Goal: Find specific page/section: Locate a particular part of the current website

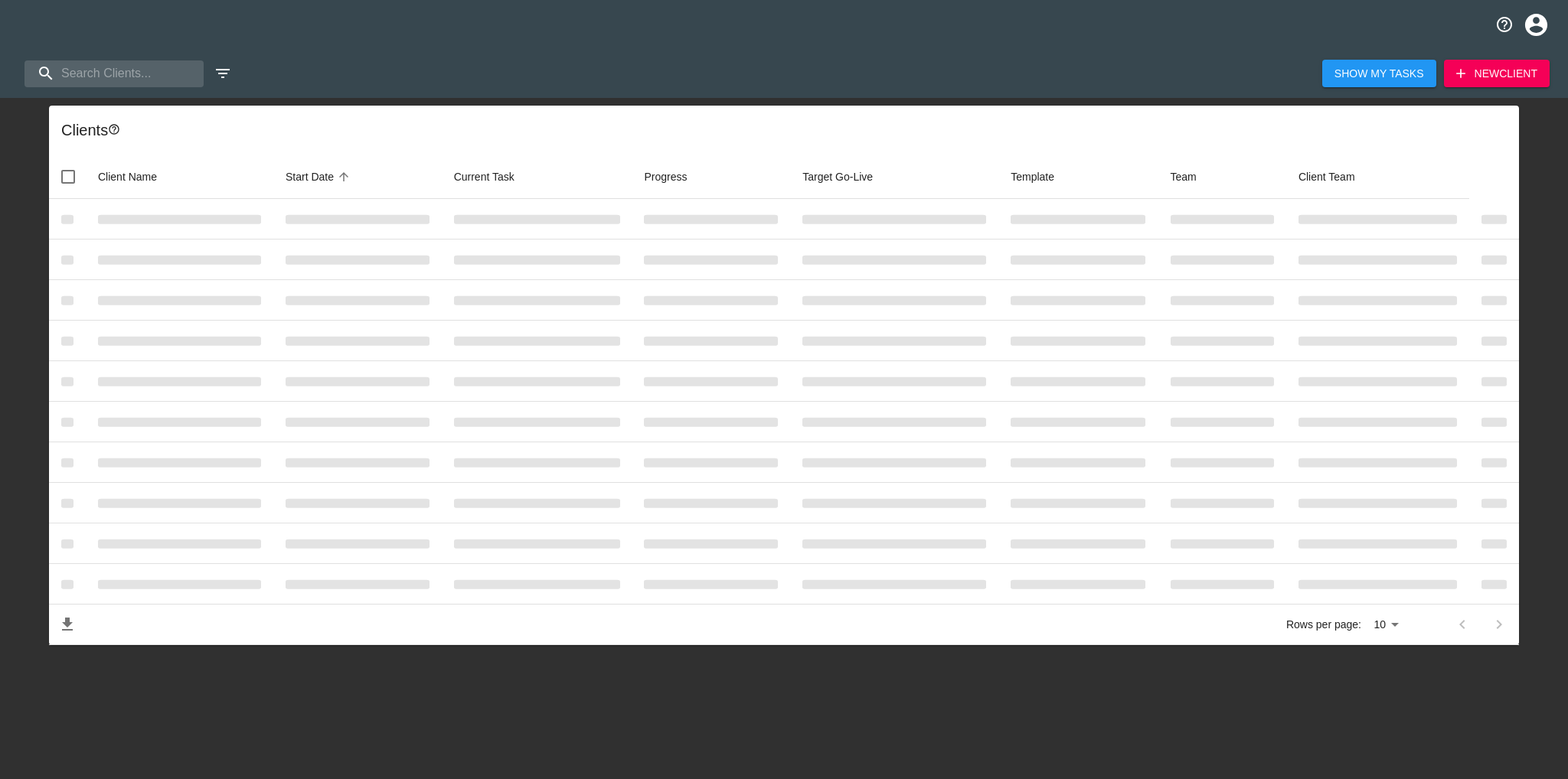
select select "10"
click at [117, 68] on input "search" at bounding box center [107, 74] width 165 height 27
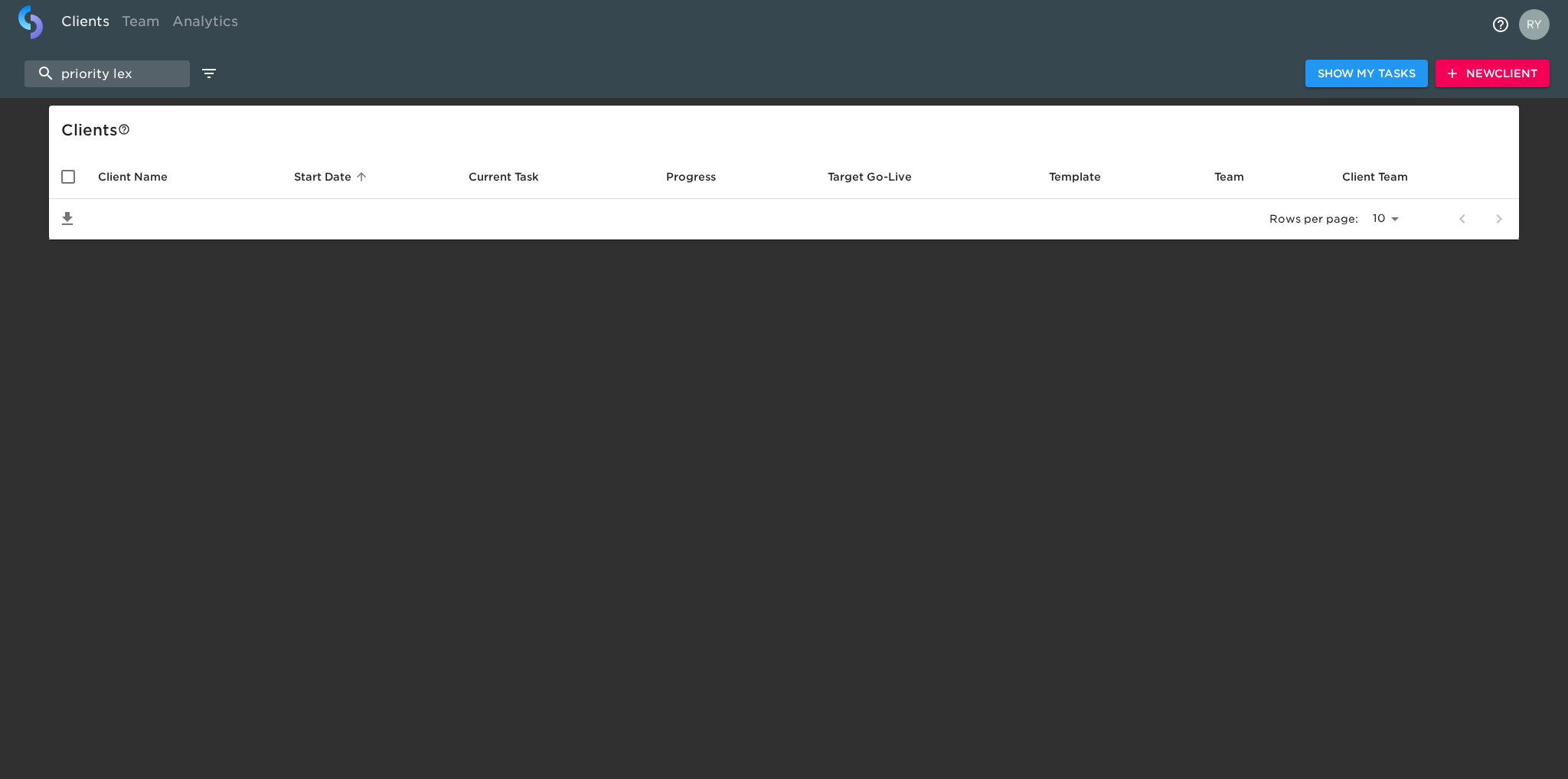
type input "priority lex"
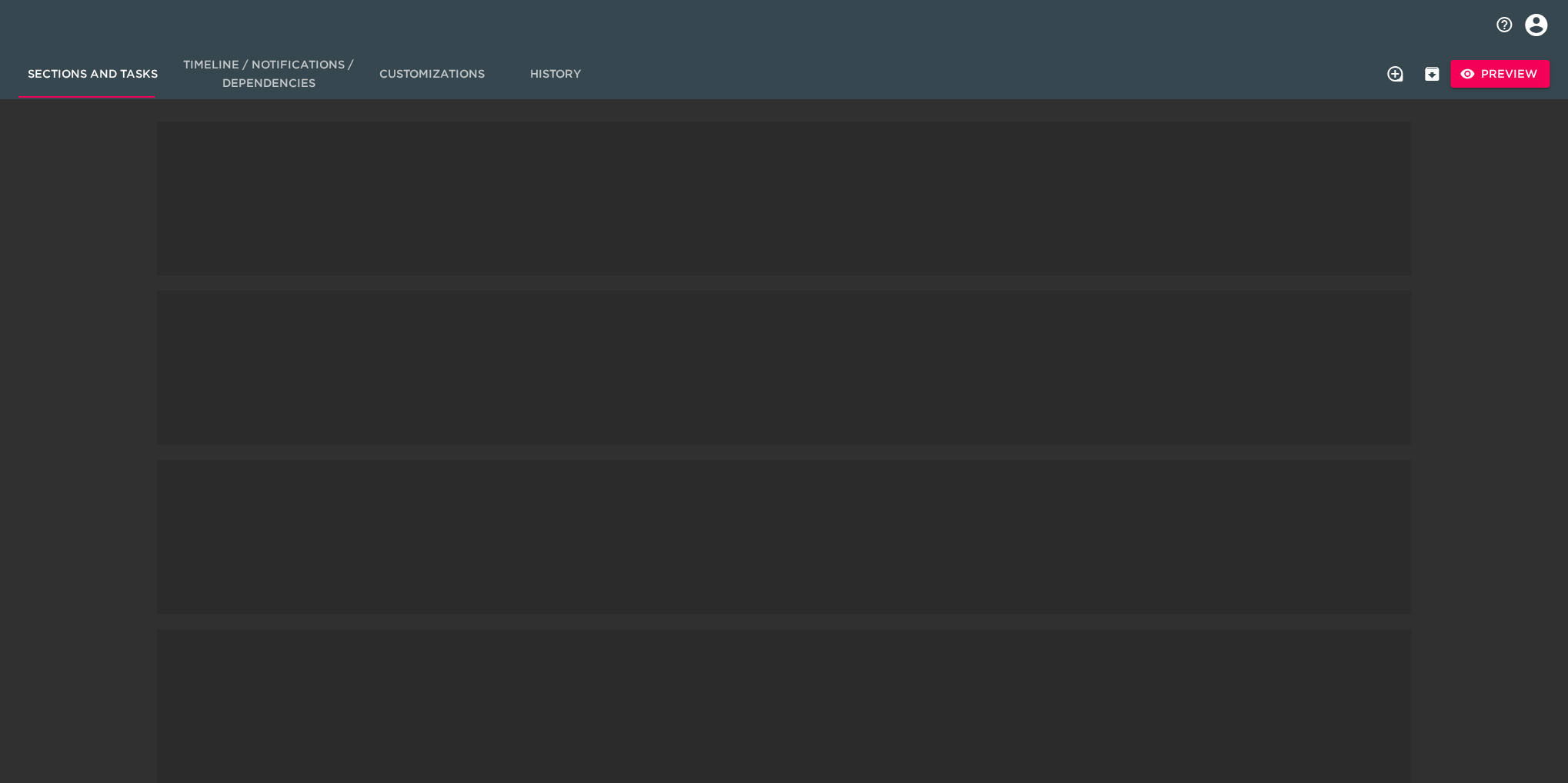
select select "10"
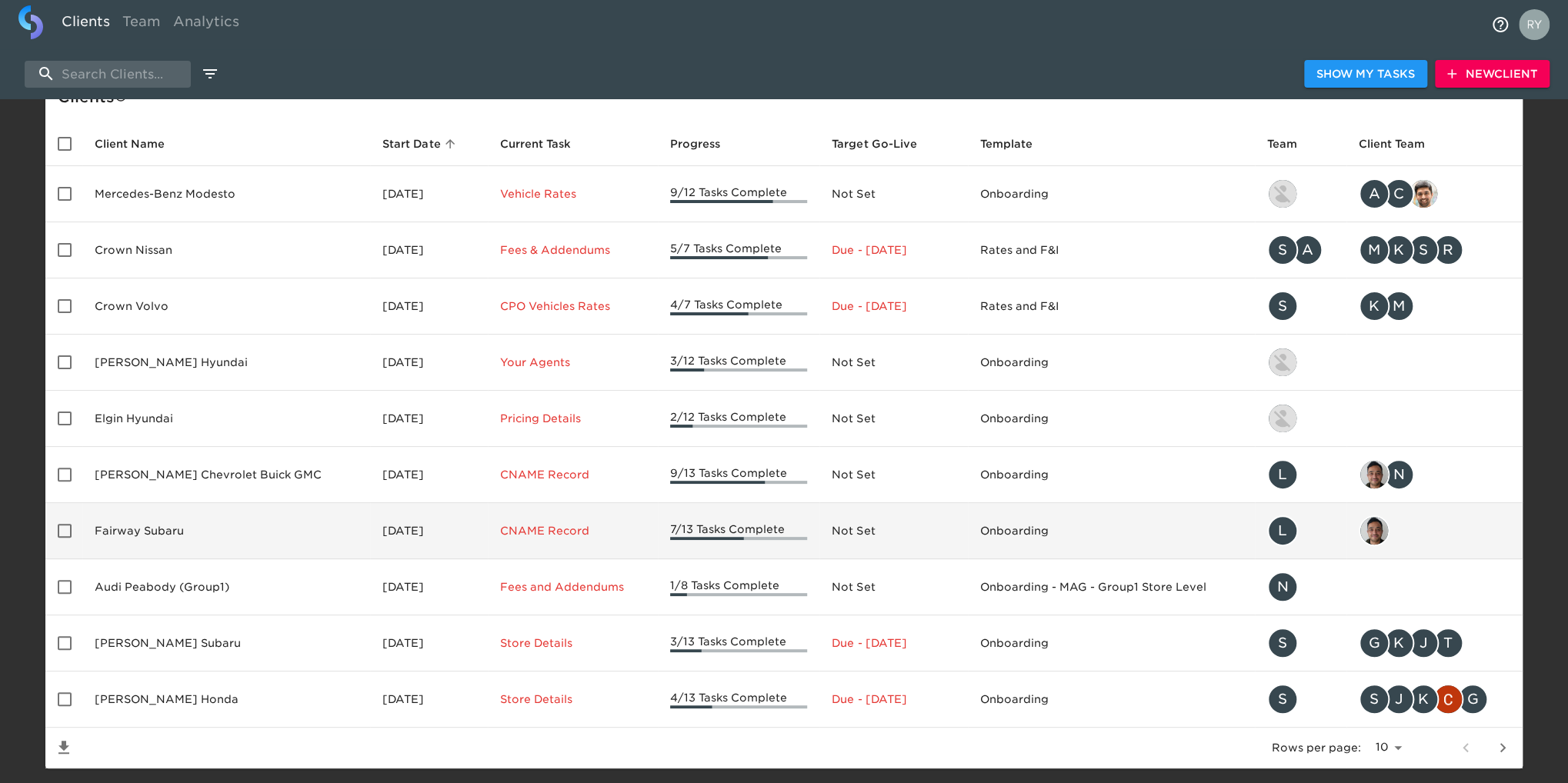
scroll to position [67, 0]
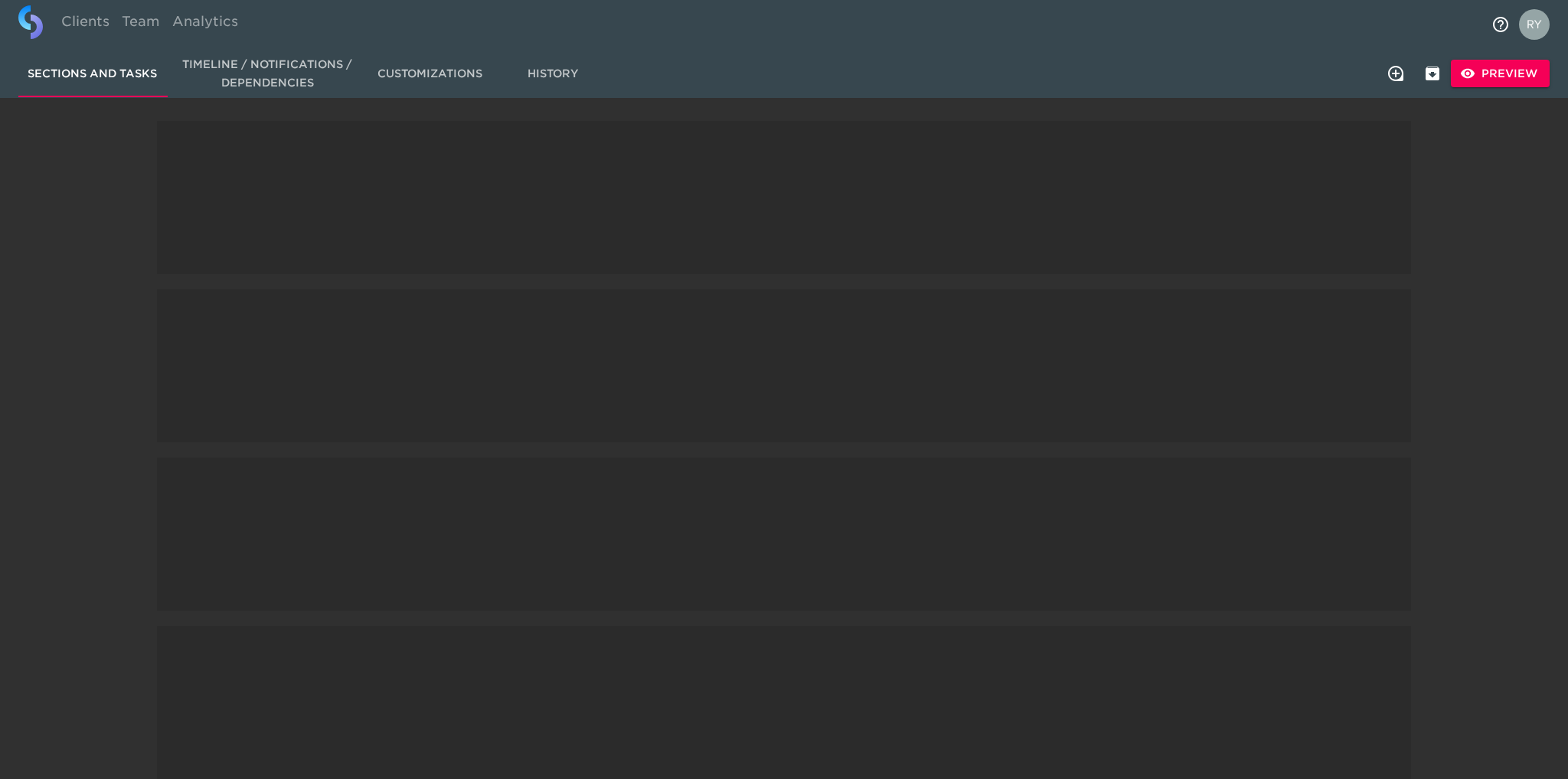
select select "10"
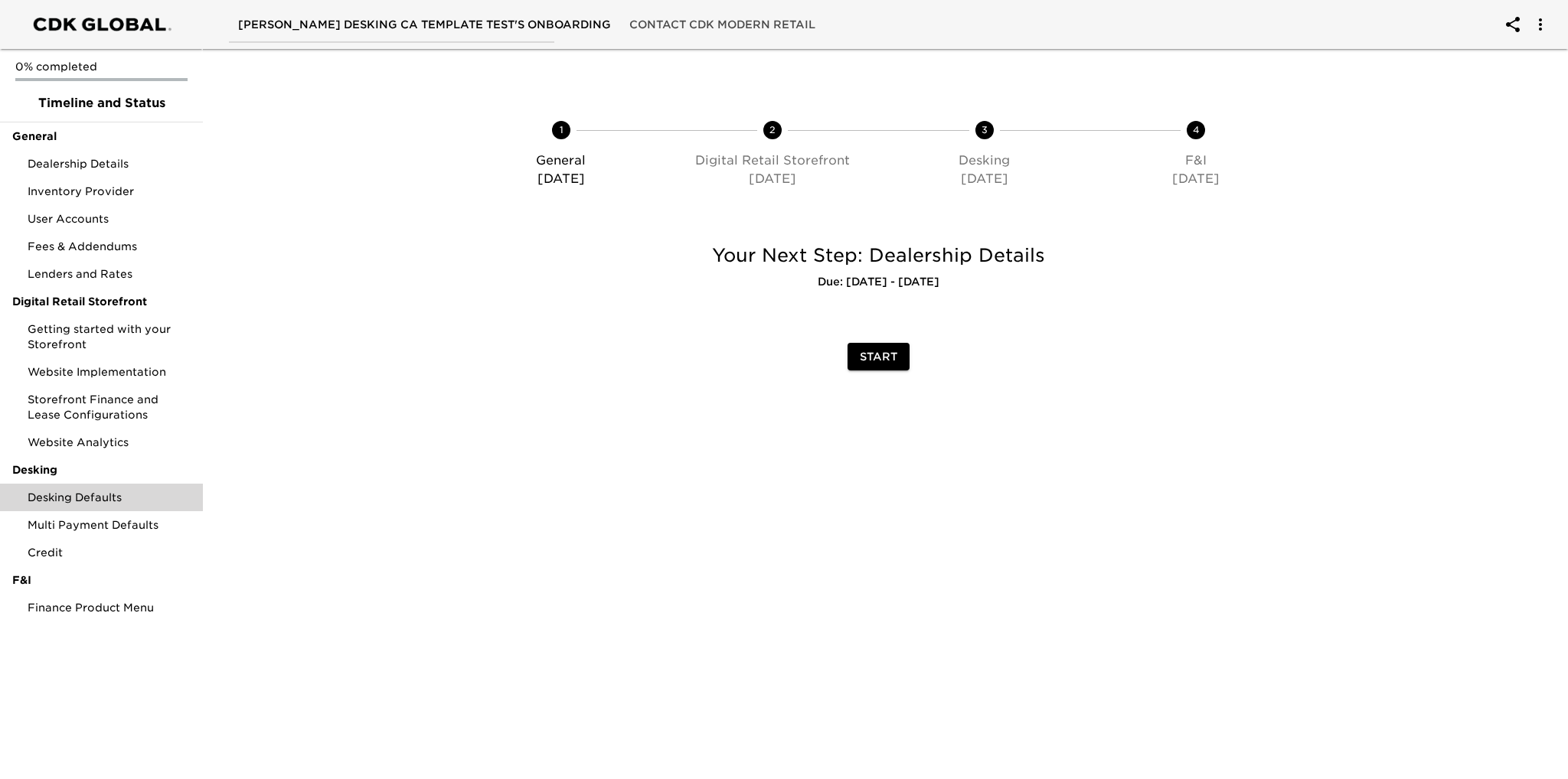
click at [98, 497] on span "Desking Defaults" at bounding box center [109, 497] width 163 height 15
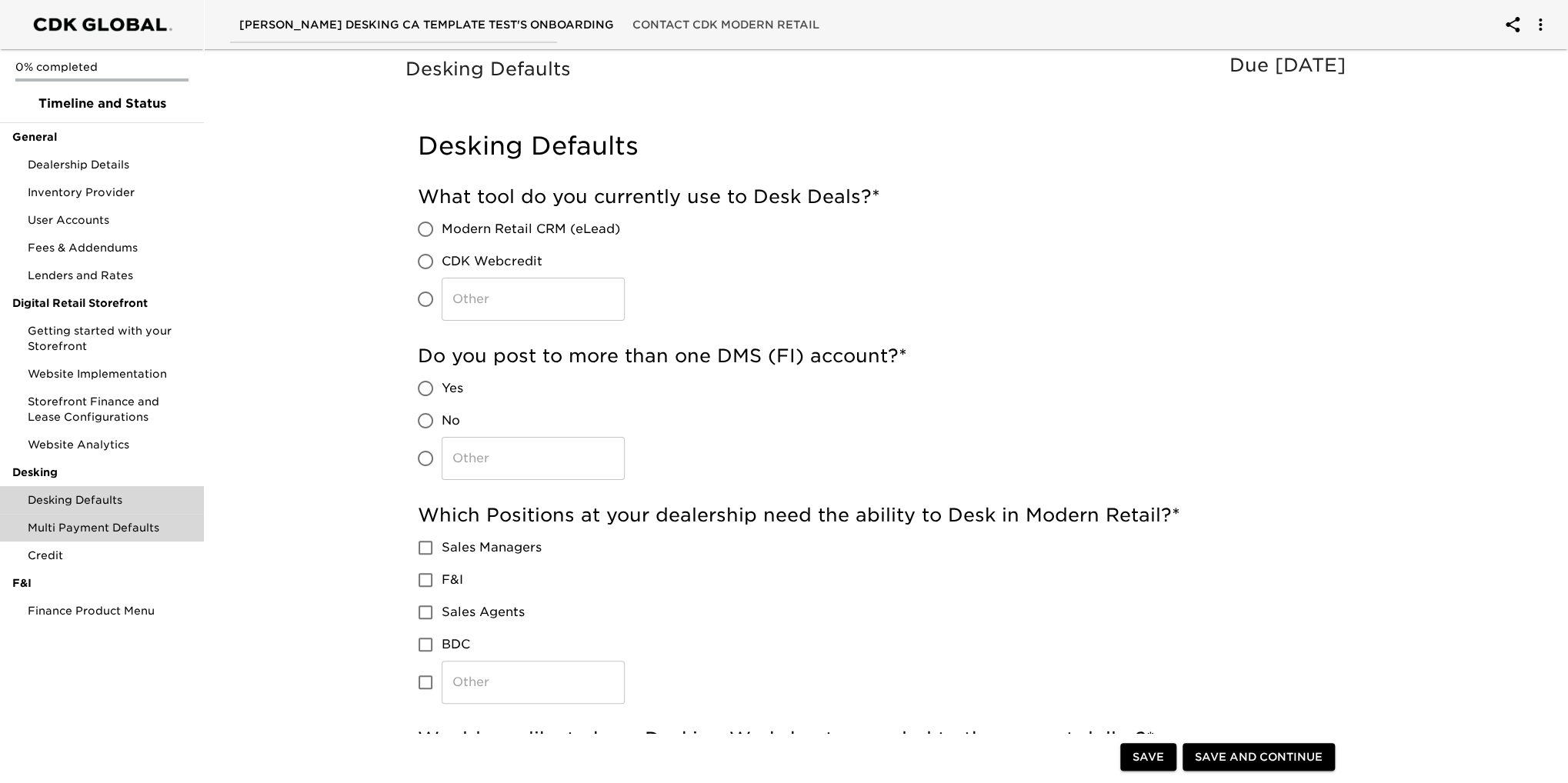
click at [116, 525] on span "Multi Payment Defaults" at bounding box center [110, 528] width 164 height 15
